Goal: Task Accomplishment & Management: Manage account settings

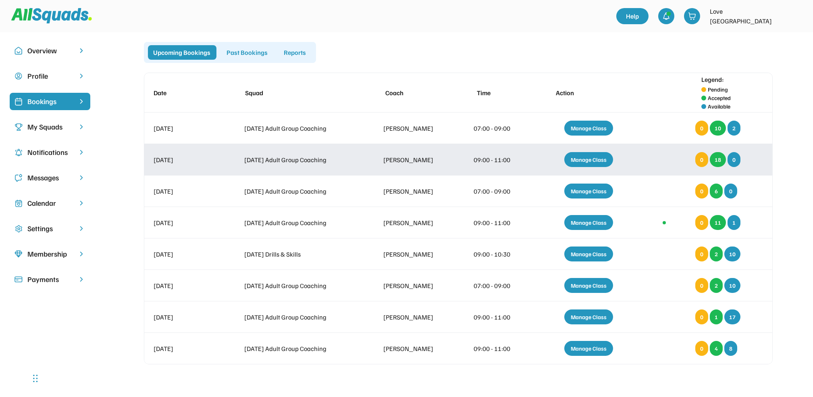
click at [591, 159] on div "Manage Class" at bounding box center [588, 159] width 49 height 15
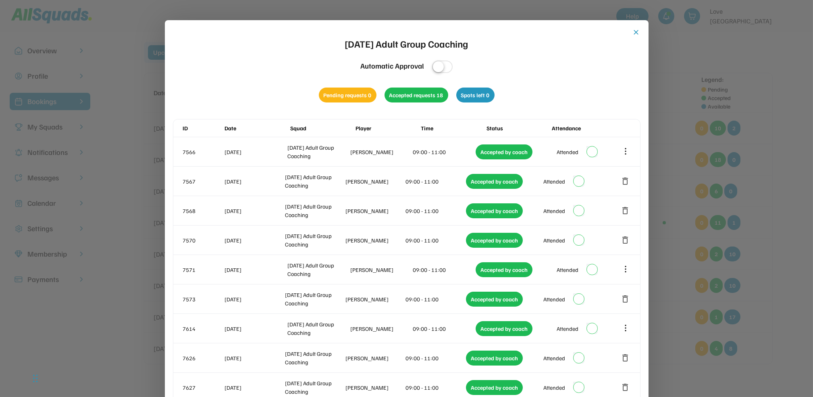
click at [637, 32] on button "close" at bounding box center [637, 32] width 8 height 8
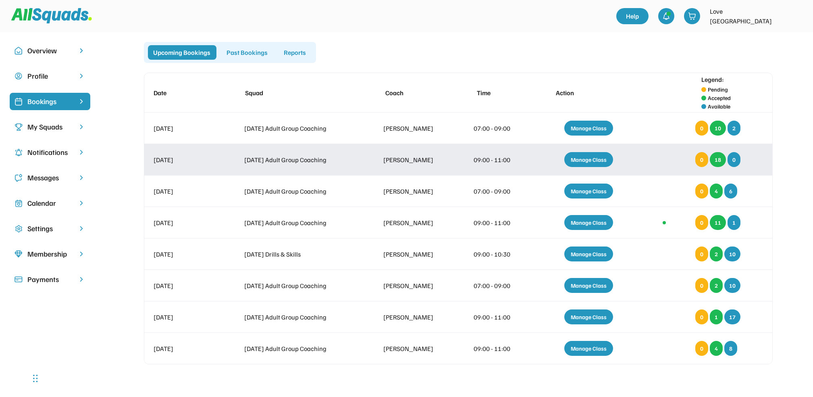
click at [589, 158] on div "Manage Class" at bounding box center [588, 159] width 49 height 15
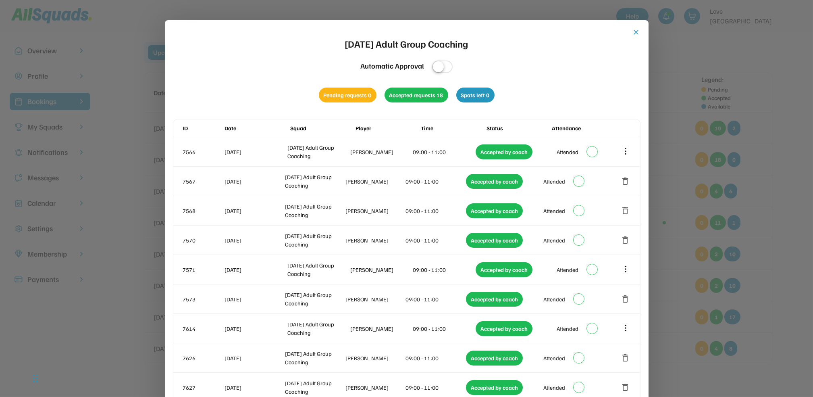
click at [636, 31] on button "close" at bounding box center [637, 32] width 8 height 8
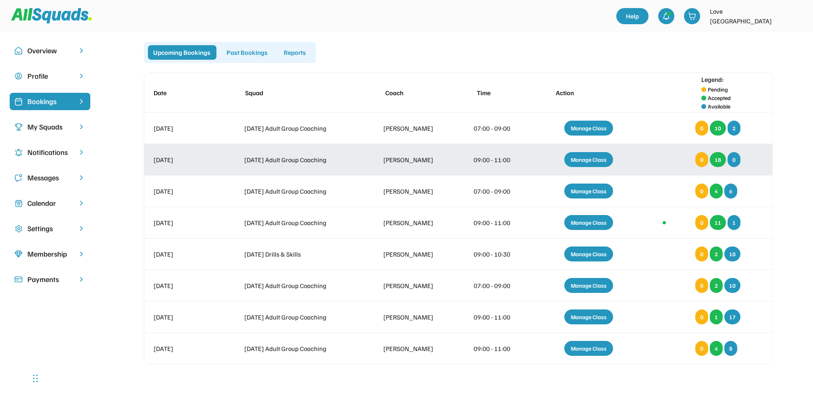
click at [585, 159] on div "Manage Class" at bounding box center [588, 159] width 49 height 15
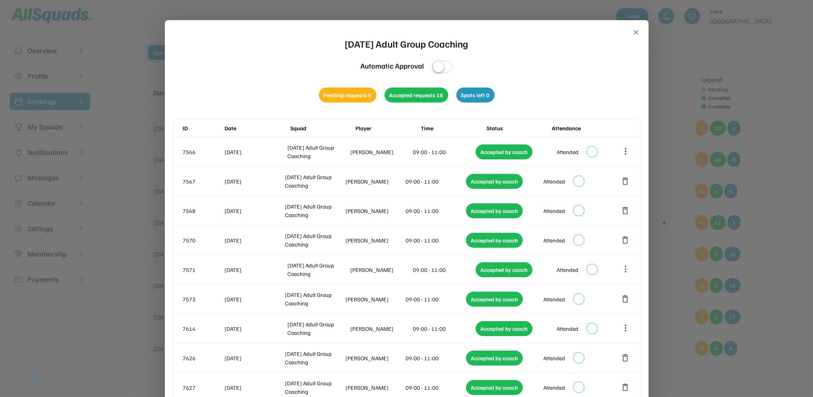
click at [635, 30] on button "close" at bounding box center [637, 32] width 8 height 8
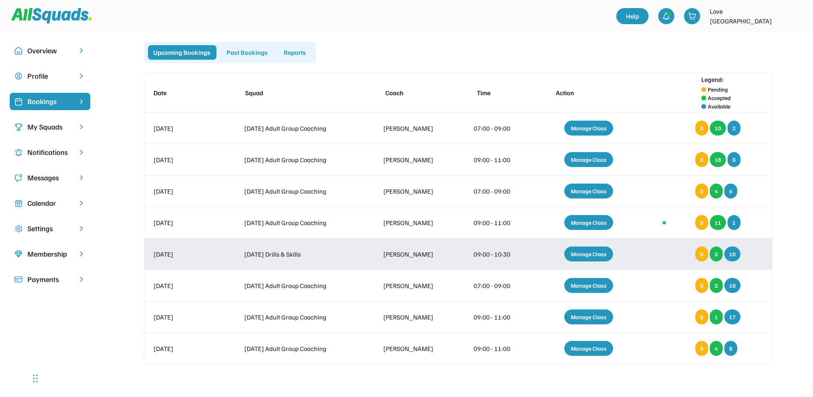
click at [594, 250] on div "Manage Class" at bounding box center [588, 253] width 49 height 15
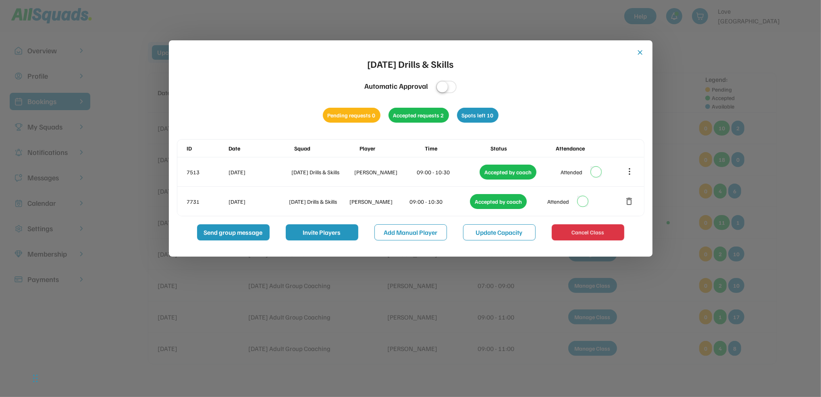
click at [640, 50] on button "close" at bounding box center [641, 52] width 8 height 8
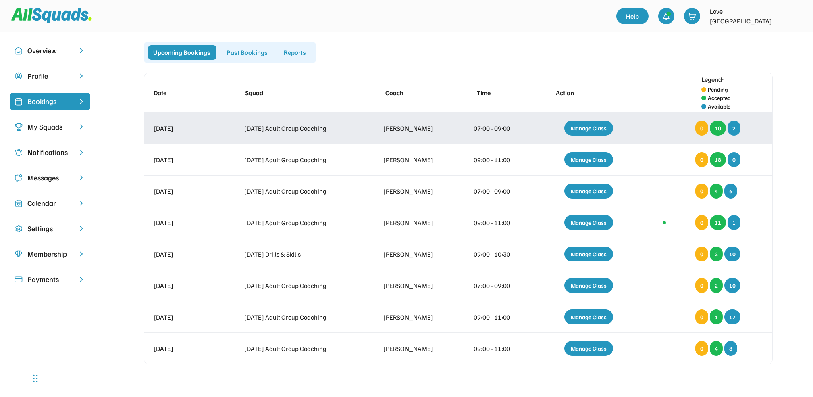
click at [593, 123] on div "Manage Class" at bounding box center [588, 128] width 49 height 15
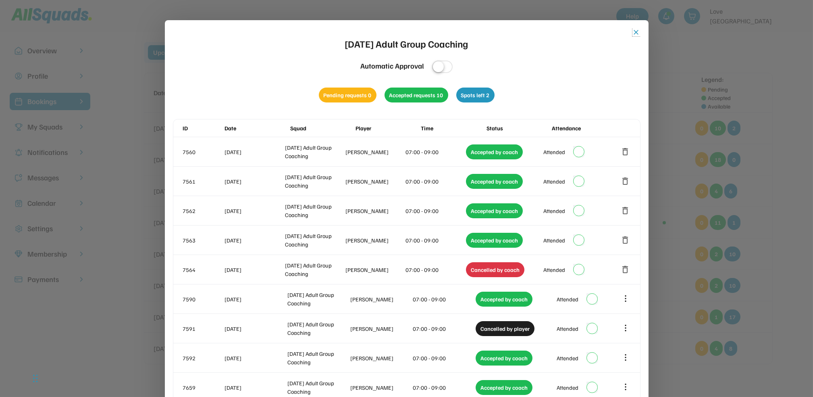
click at [636, 32] on button "close" at bounding box center [637, 32] width 8 height 8
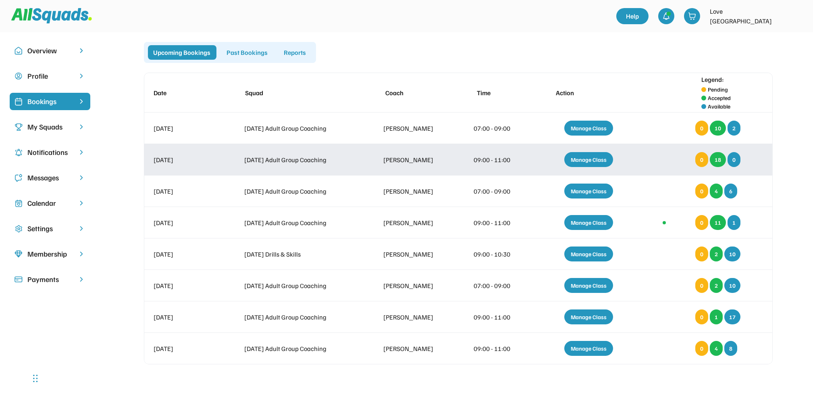
click at [588, 156] on div "Manage Class" at bounding box center [588, 159] width 49 height 15
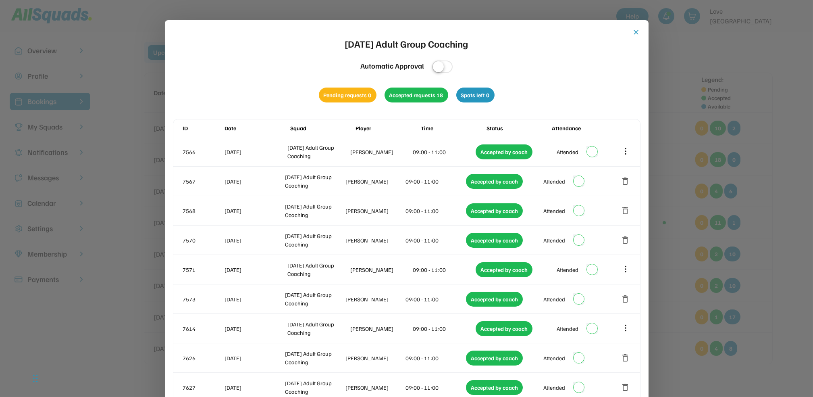
click at [637, 31] on button "close" at bounding box center [637, 32] width 8 height 8
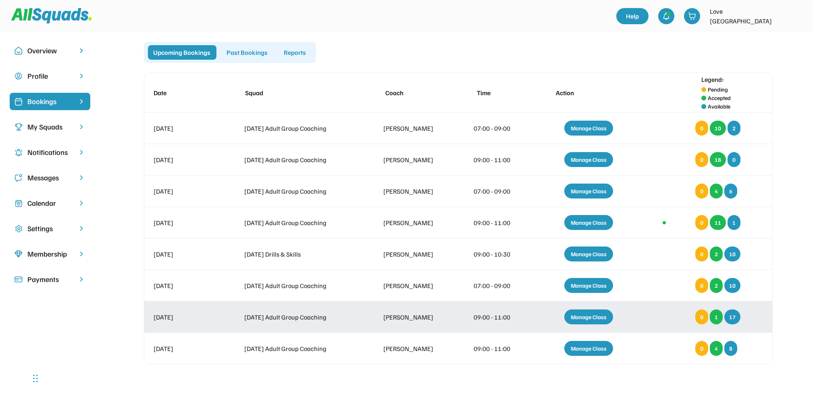
click at [588, 312] on div "Manage Class" at bounding box center [588, 316] width 49 height 15
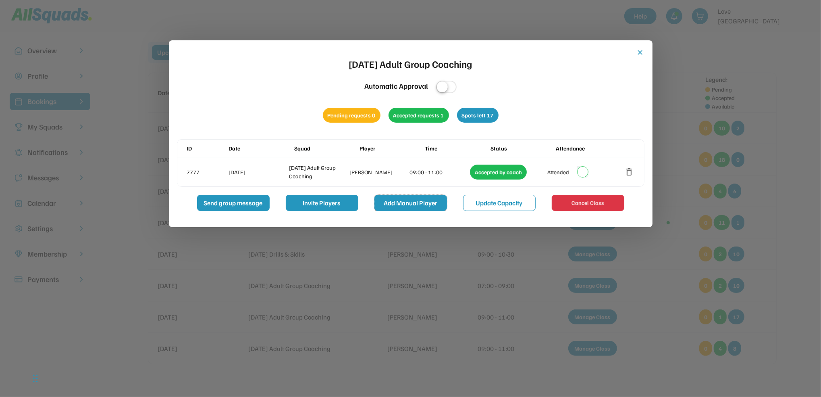
click at [409, 201] on button "Add Manual Player" at bounding box center [411, 203] width 73 height 16
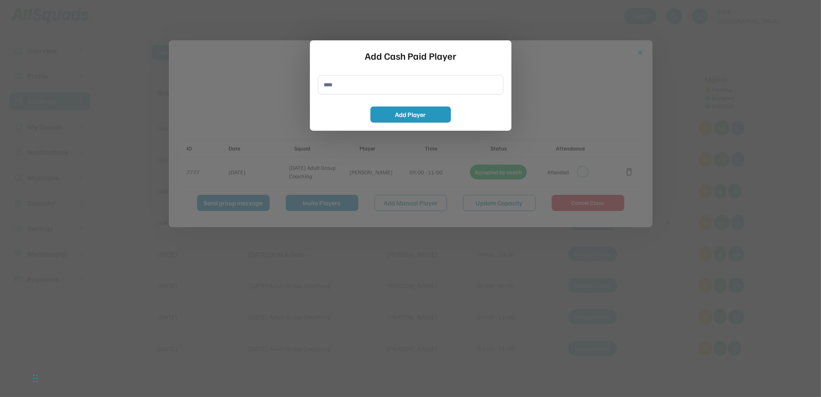
click at [331, 84] on input "input" at bounding box center [410, 84] width 185 height 19
type input "**********"
click at [399, 112] on button "Add Player" at bounding box center [411, 114] width 81 height 16
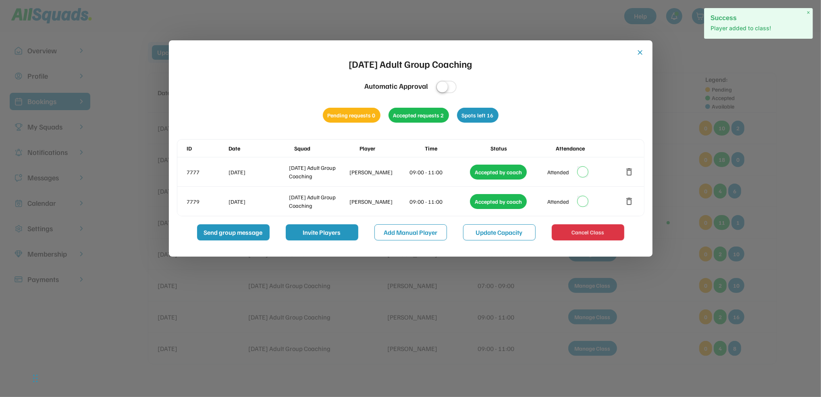
click at [639, 51] on button "close" at bounding box center [641, 52] width 8 height 8
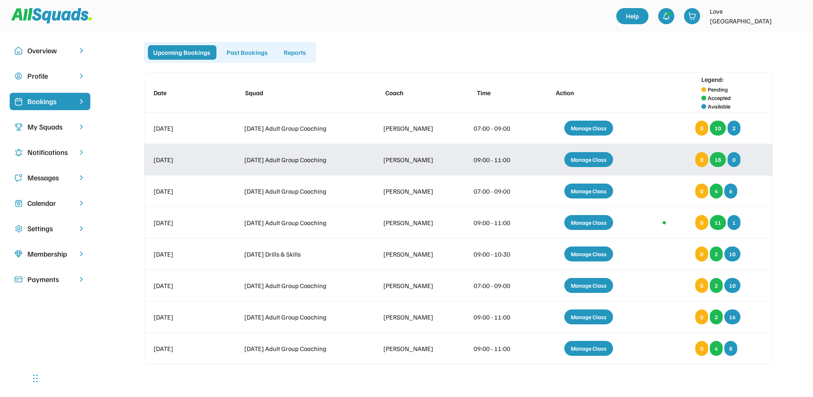
click at [583, 160] on div "Manage Class" at bounding box center [588, 159] width 49 height 15
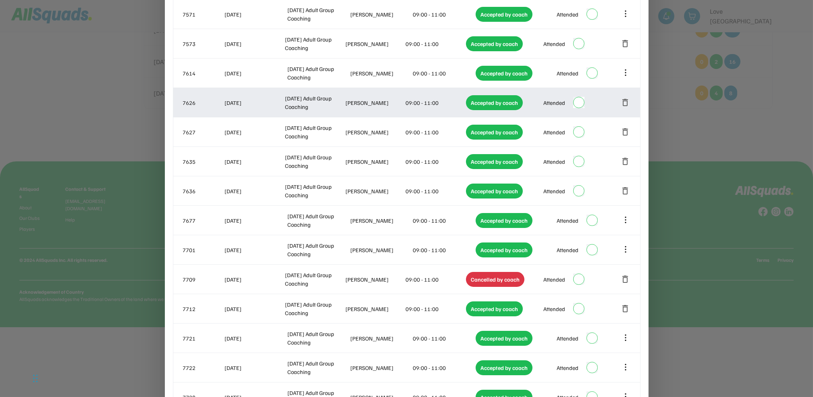
scroll to position [323, 0]
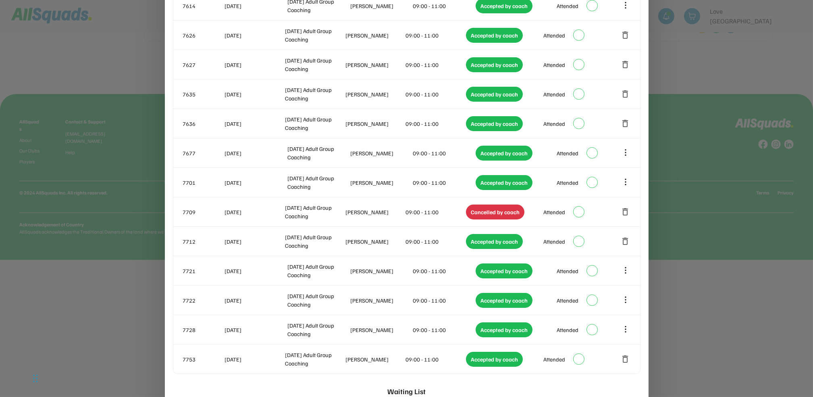
click at [730, 327] on div at bounding box center [406, 198] width 813 height 397
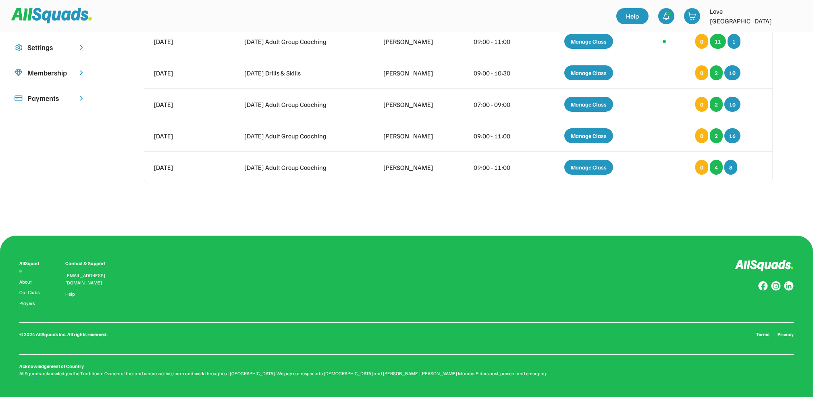
scroll to position [20, 0]
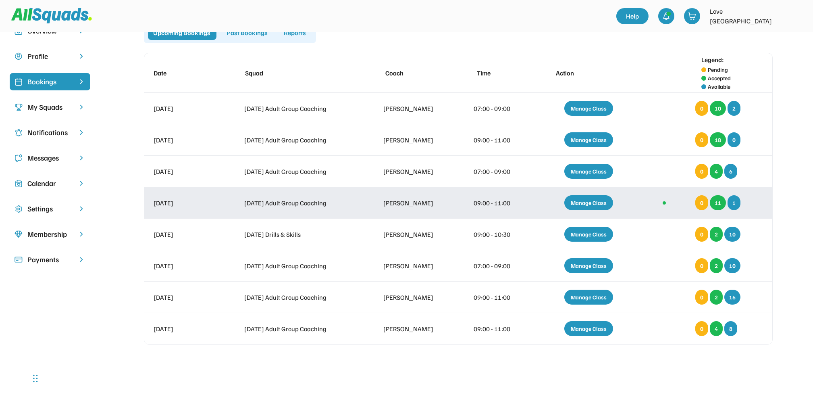
click at [587, 202] on div "Manage Class" at bounding box center [588, 202] width 49 height 15
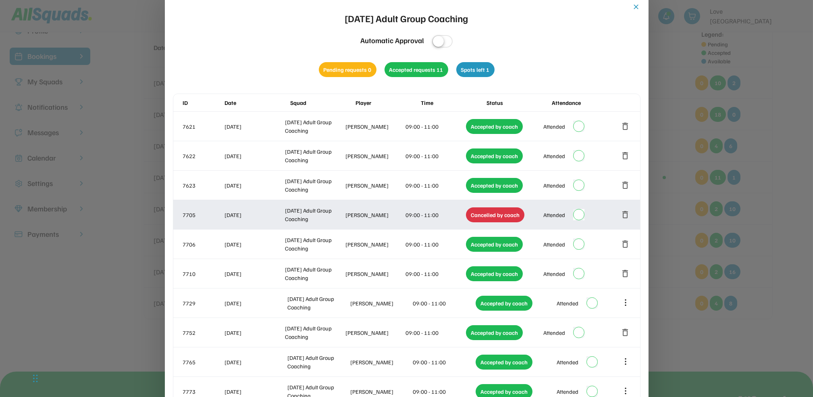
scroll to position [0, 0]
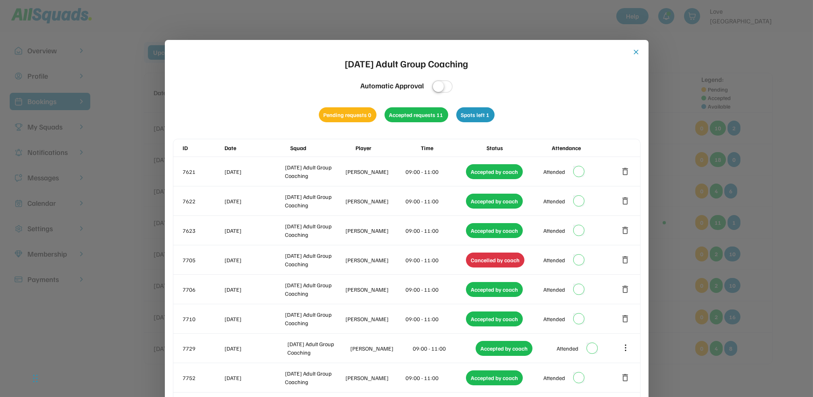
click at [636, 50] on button "close" at bounding box center [637, 52] width 8 height 8
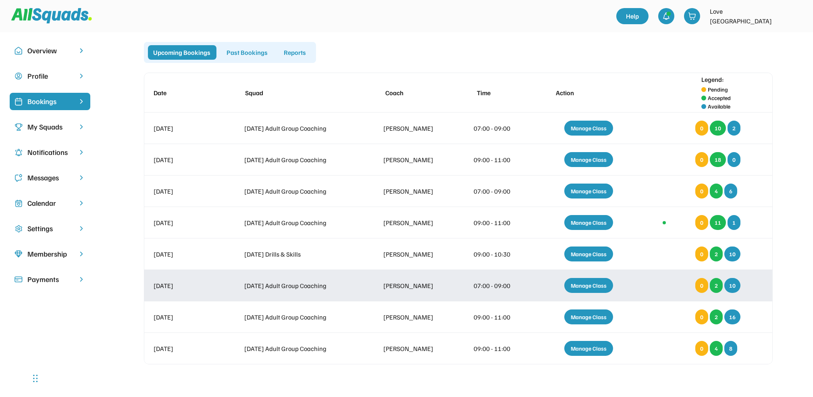
click at [582, 281] on div "Manage Class" at bounding box center [588, 285] width 49 height 15
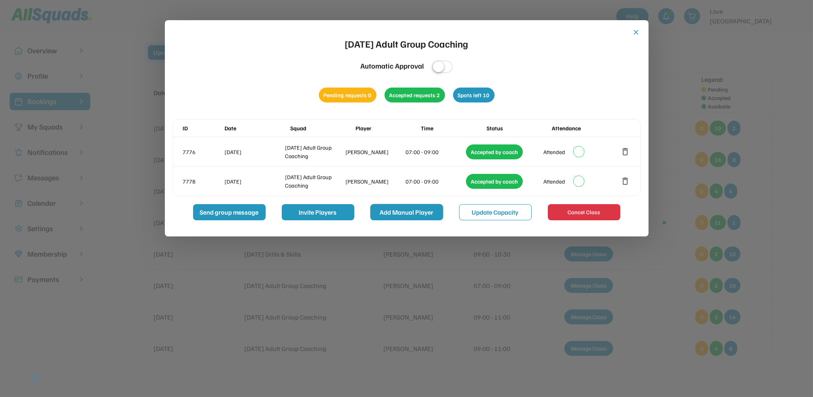
click at [415, 208] on button "Add Manual Player" at bounding box center [407, 212] width 73 height 16
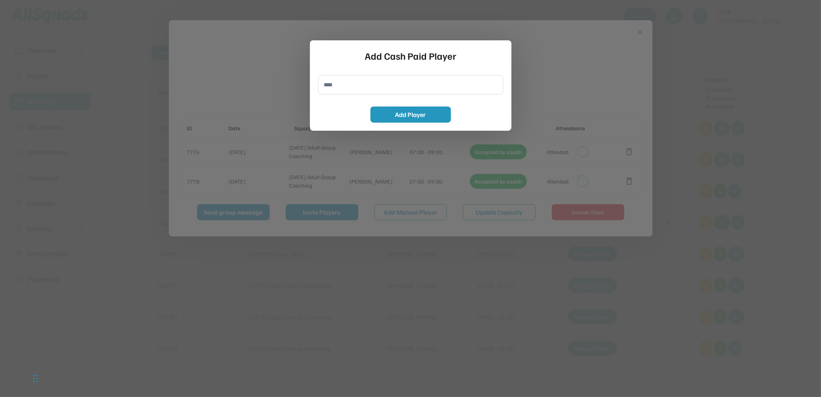
click at [568, 56] on div at bounding box center [410, 198] width 821 height 397
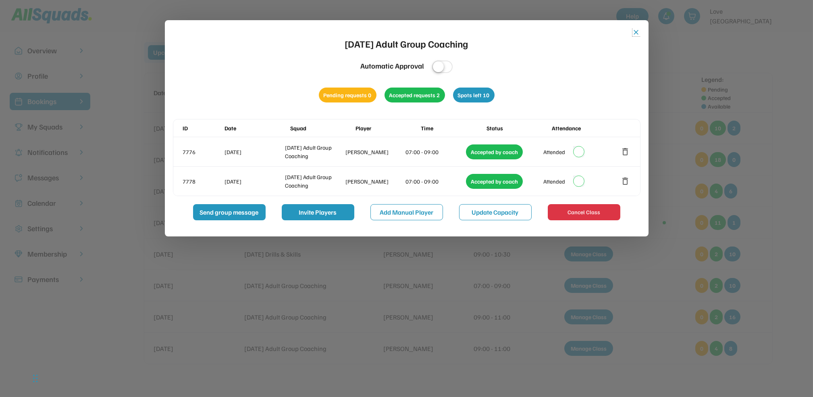
click at [639, 33] on button "close" at bounding box center [637, 32] width 8 height 8
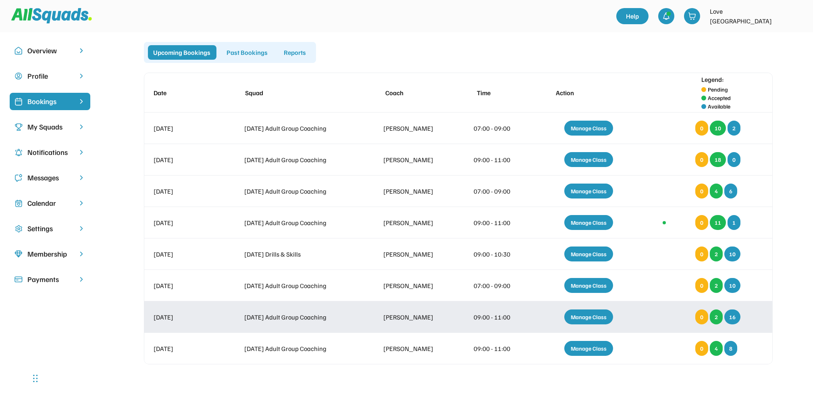
click at [583, 314] on div "Manage Class" at bounding box center [588, 316] width 49 height 15
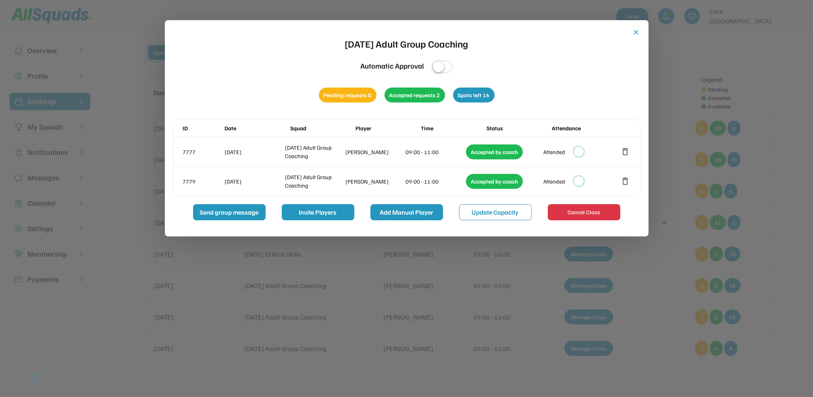
click at [412, 212] on button "Add Manual Player" at bounding box center [407, 212] width 73 height 16
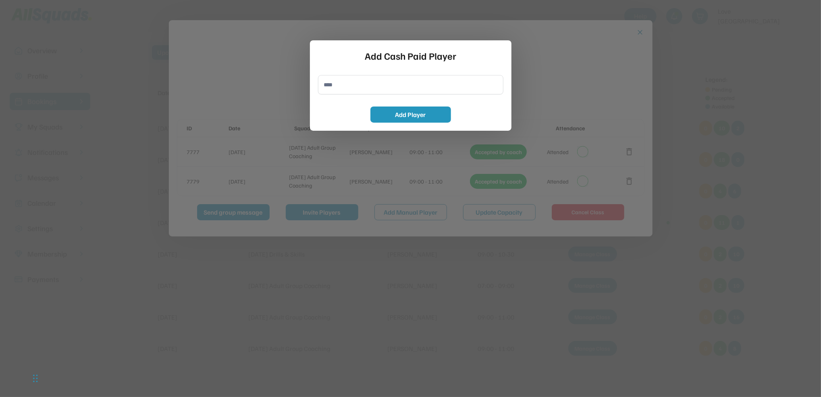
click at [324, 81] on input "input" at bounding box center [410, 84] width 185 height 19
type input "**********"
click at [424, 112] on button "Add Player" at bounding box center [411, 114] width 81 height 16
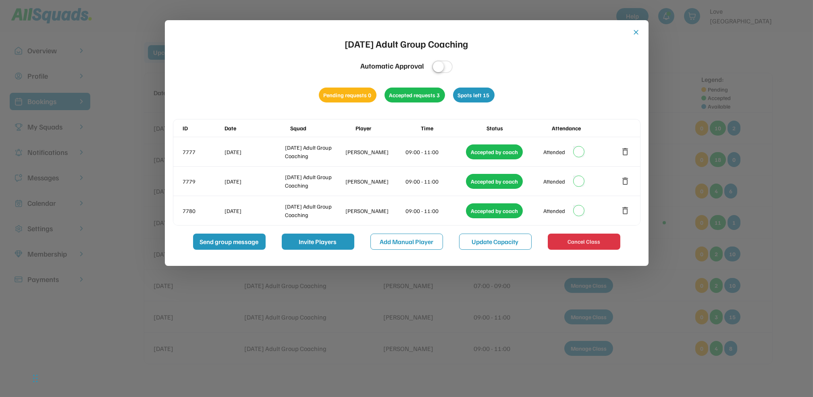
click at [636, 29] on button "close" at bounding box center [637, 32] width 8 height 8
